Goal: Book appointment/travel/reservation

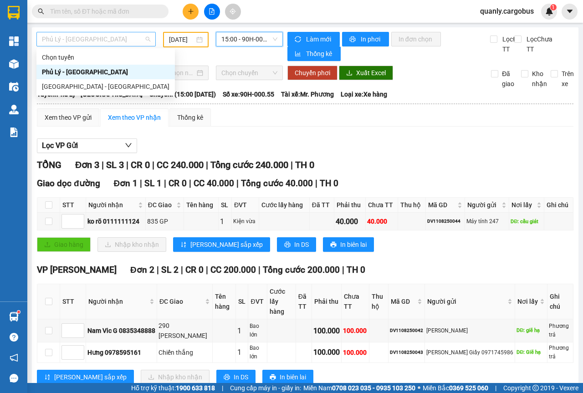
click at [142, 38] on span "Phủ Lý - [GEOGRAPHIC_DATA]" at bounding box center [96, 39] width 108 height 14
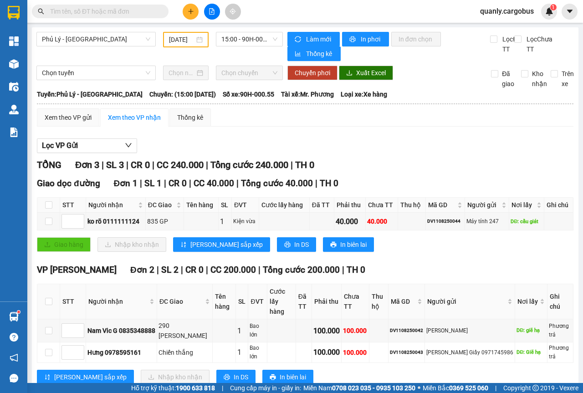
click at [203, 40] on div "[DATE]" at bounding box center [186, 39] width 46 height 15
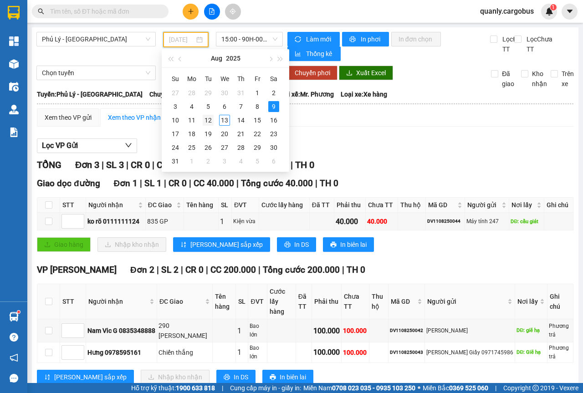
click at [207, 119] on div "12" at bounding box center [208, 120] width 11 height 11
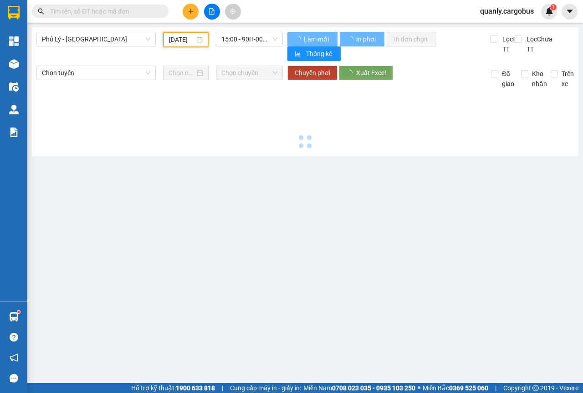
scroll to position [0, 7]
type input "[DATE]"
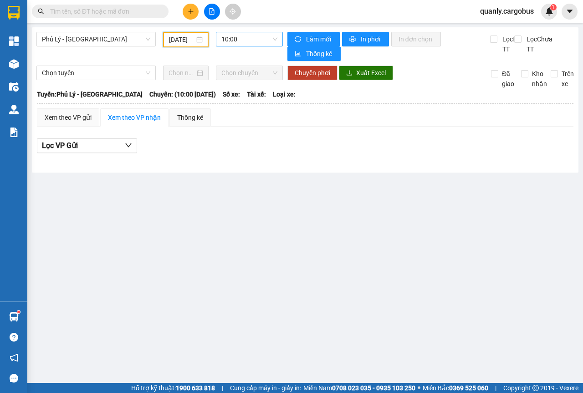
click at [272, 42] on span "10:00" at bounding box center [249, 39] width 56 height 14
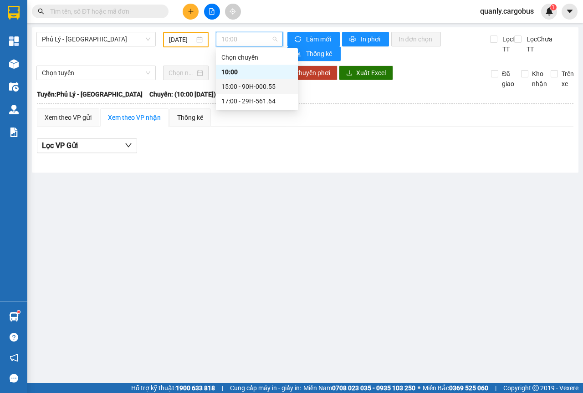
click at [253, 86] on div "15:00 - 90H-000.55" at bounding box center [256, 86] width 71 height 10
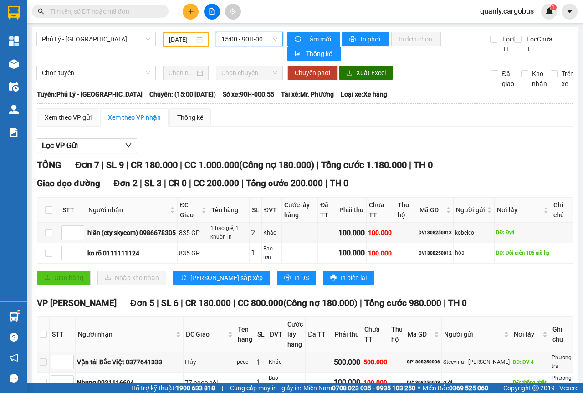
click at [269, 36] on span "15:00 - 90H-000.55" at bounding box center [249, 39] width 56 height 14
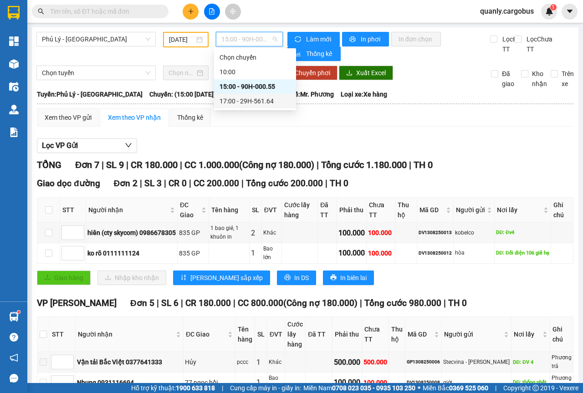
click at [249, 102] on div "17:00 - 29H-561.64" at bounding box center [254, 101] width 71 height 10
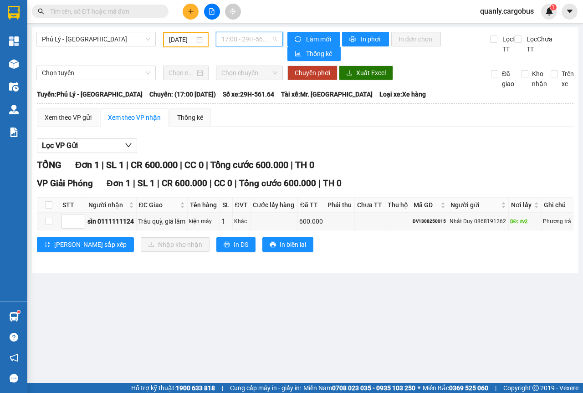
click at [276, 42] on span "17:00 - 29H-561.64" at bounding box center [249, 39] width 56 height 14
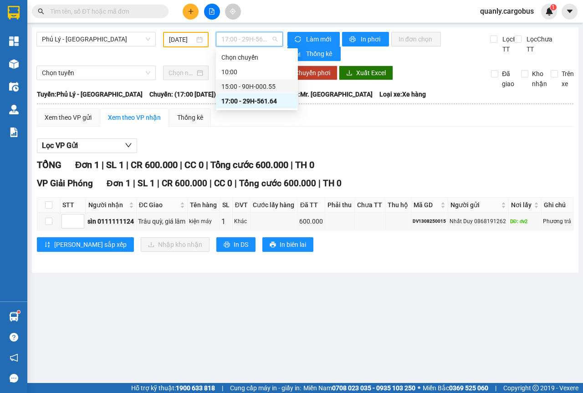
click at [267, 87] on div "15:00 - 90H-000.55" at bounding box center [256, 86] width 71 height 10
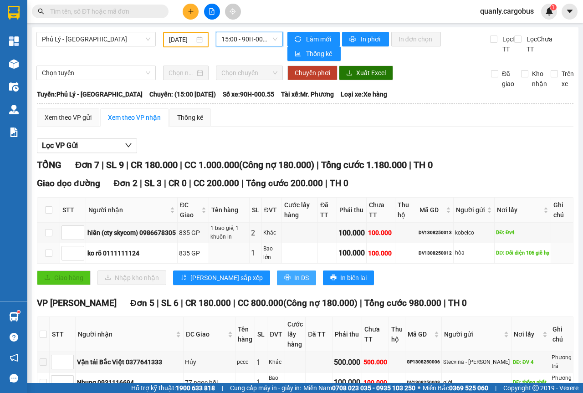
scroll to position [114, 0]
